Goal: Find specific page/section: Find specific page/section

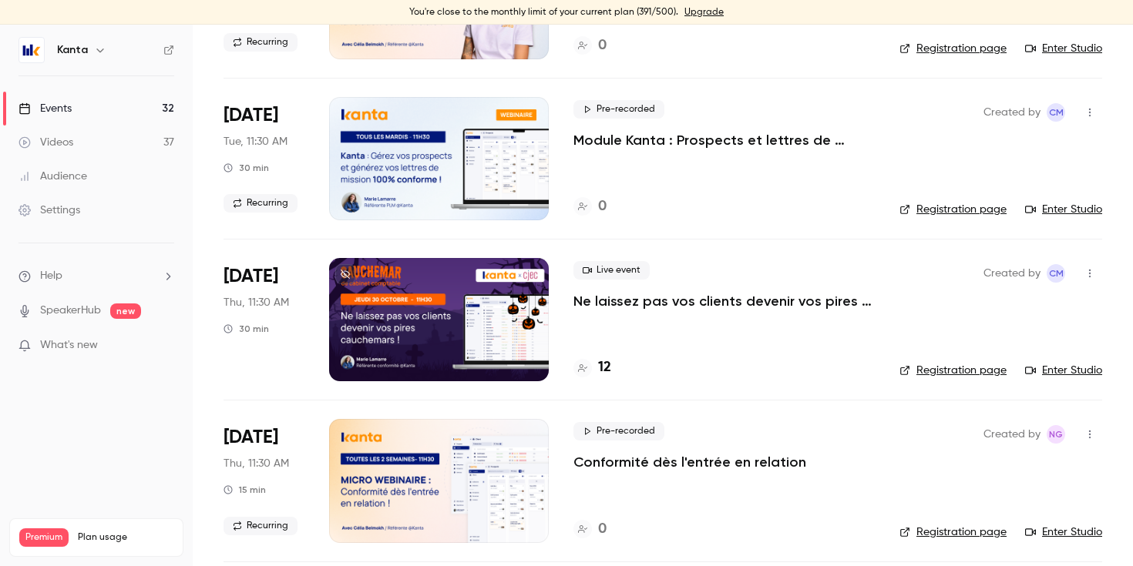
scroll to position [869, 0]
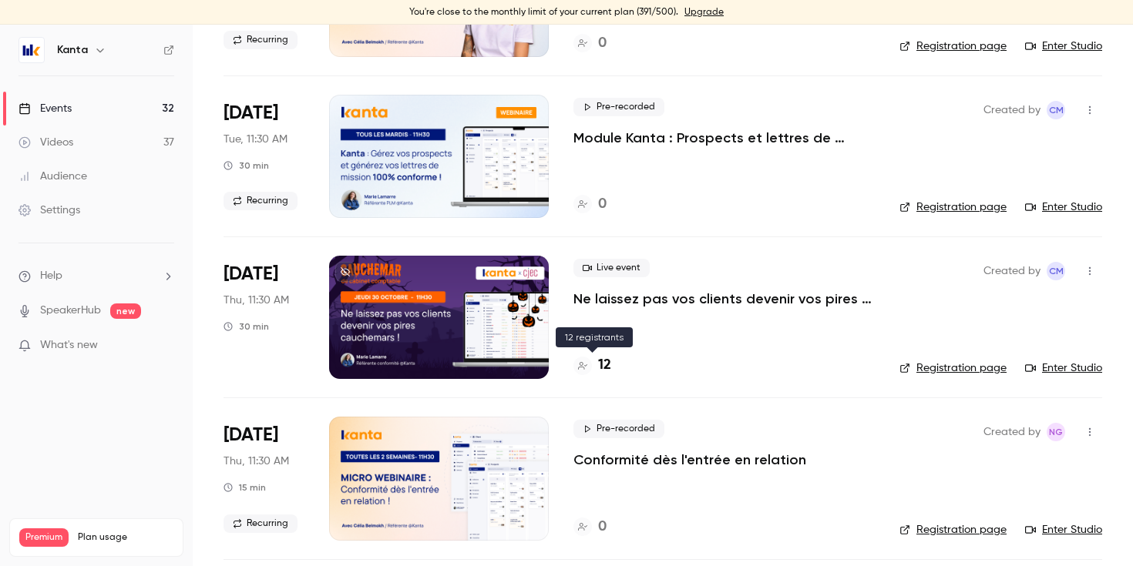
click at [608, 365] on h4 "12" at bounding box center [604, 365] width 13 height 21
